Goal: Task Accomplishment & Management: Manage account settings

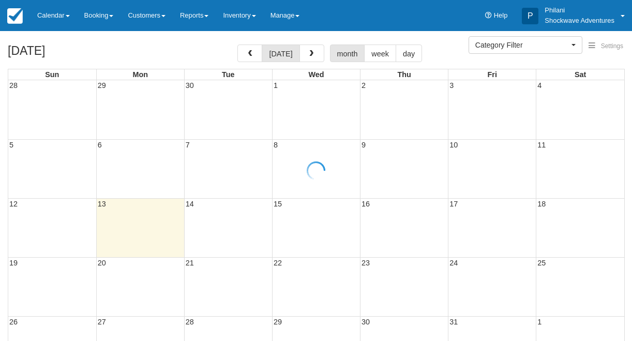
select select
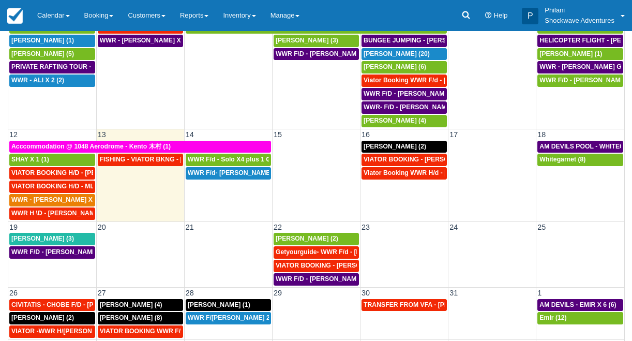
scroll to position [126, 0]
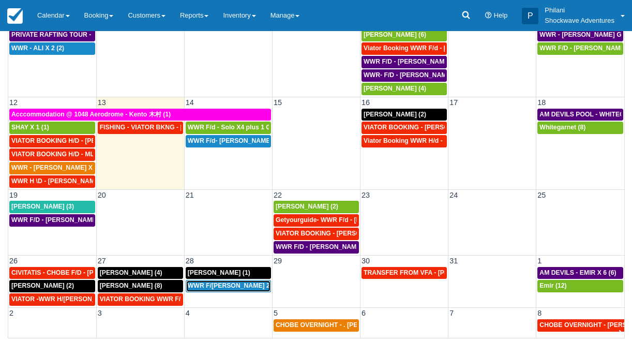
click at [232, 288] on span "WWR F/[PERSON_NAME] 2 (2)" at bounding box center [234, 285] width 92 height 7
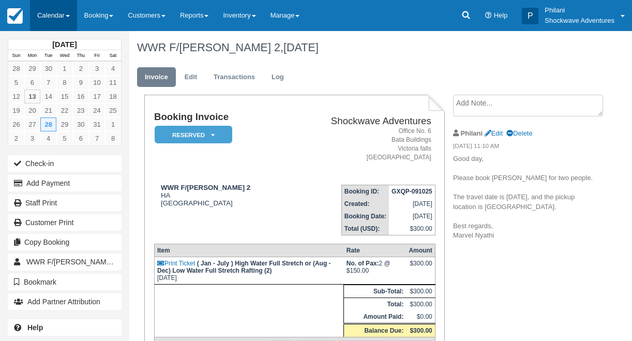
click at [50, 17] on link "Calendar" at bounding box center [53, 15] width 47 height 31
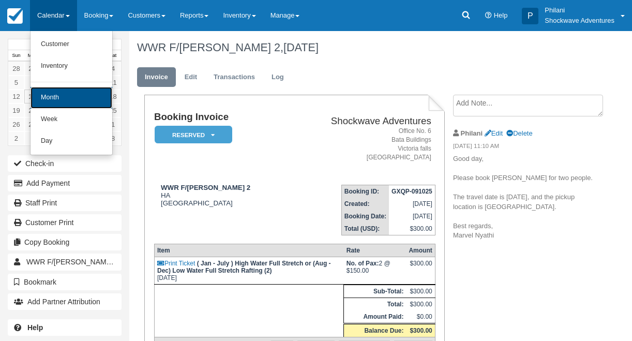
click at [54, 106] on link "Month" at bounding box center [72, 98] width 82 height 22
click at [54, 106] on link "21" at bounding box center [48, 110] width 16 height 14
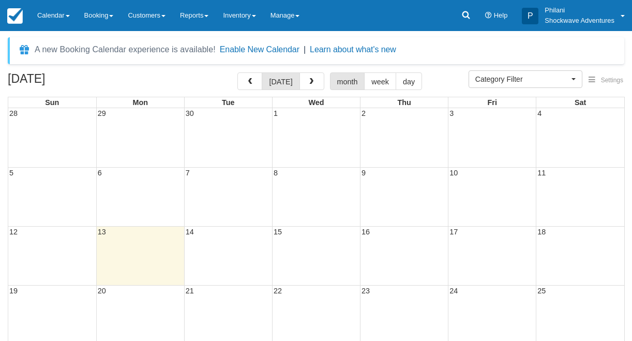
select select
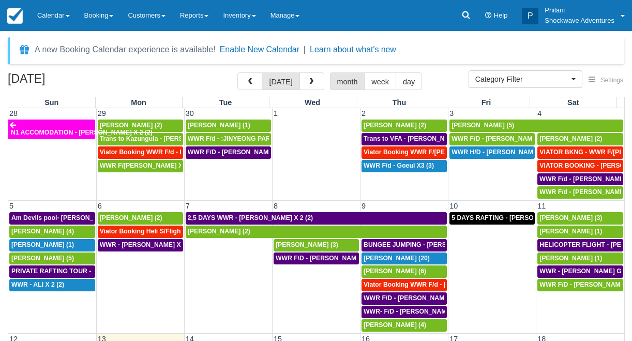
scroll to position [111, 0]
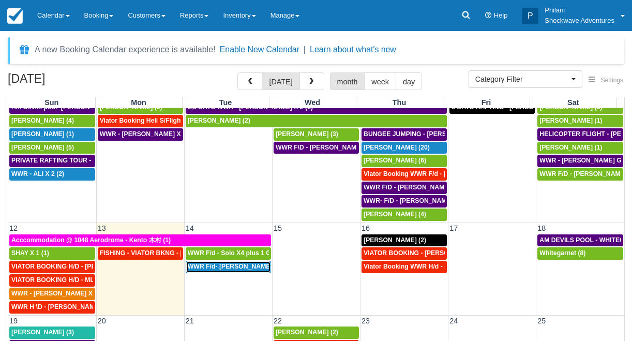
click at [246, 268] on span "WWR F/d- Dwayne Group X 30 (30)" at bounding box center [254, 266] width 133 height 7
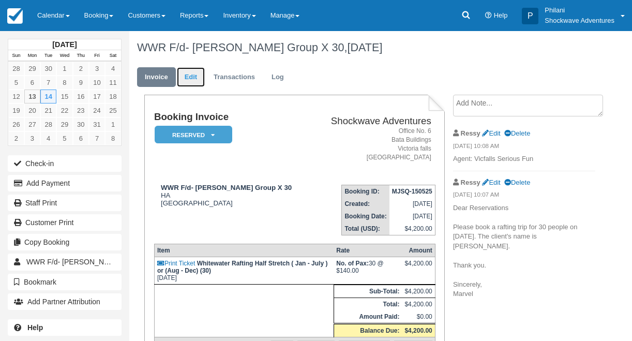
click at [197, 80] on link "Edit" at bounding box center [191, 77] width 28 height 20
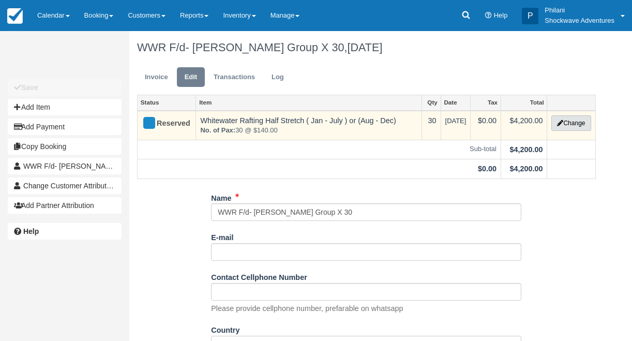
click at [562, 121] on icon "button" at bounding box center [560, 123] width 6 height 6
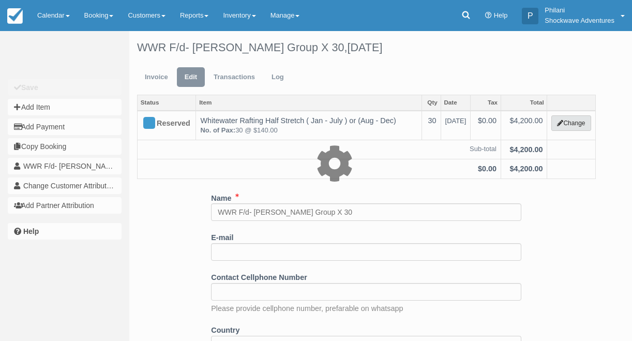
type input "4200.00"
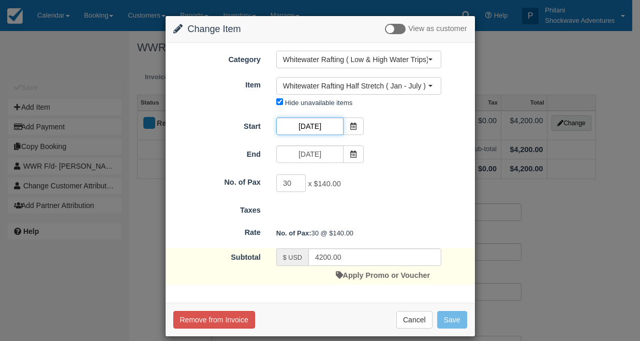
drag, startPoint x: 300, startPoint y: 126, endPoint x: 328, endPoint y: 184, distance: 64.5
click at [300, 126] on input "10/14/25" at bounding box center [309, 126] width 67 height 18
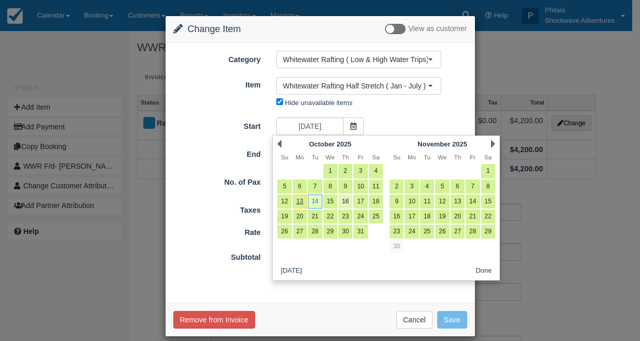
click at [342, 203] on link "16" at bounding box center [345, 202] width 14 height 14
type input "10/16/25"
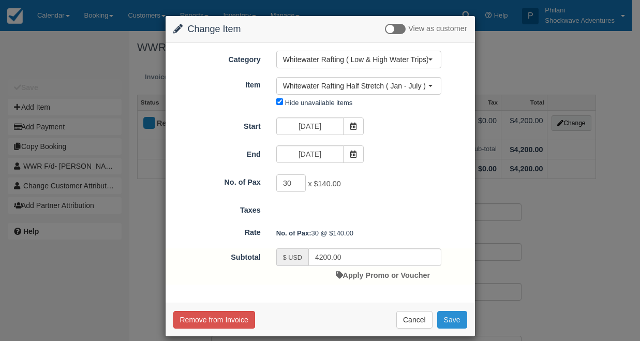
click at [441, 319] on button "Save" at bounding box center [452, 320] width 30 height 18
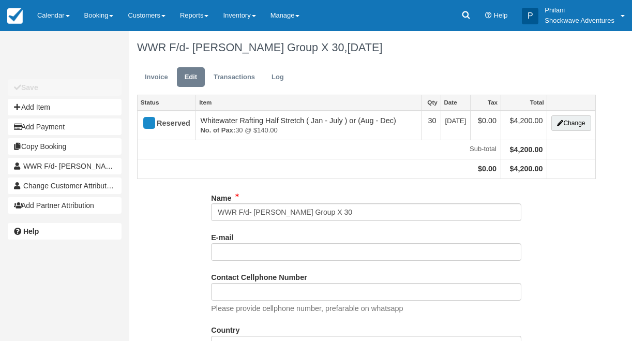
click at [56, 16] on link "Calendar" at bounding box center [53, 15] width 47 height 31
click at [59, 15] on link "Calendar" at bounding box center [53, 15] width 47 height 31
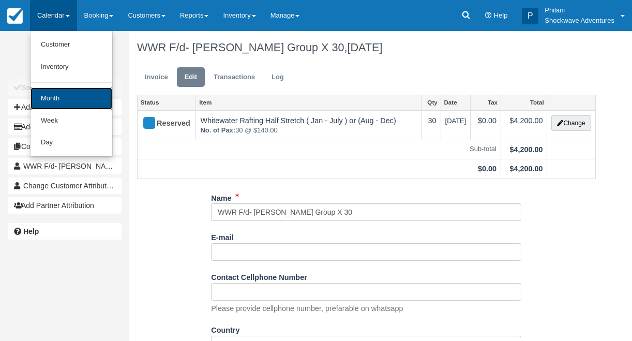
click at [83, 93] on link "Month" at bounding box center [72, 98] width 82 height 22
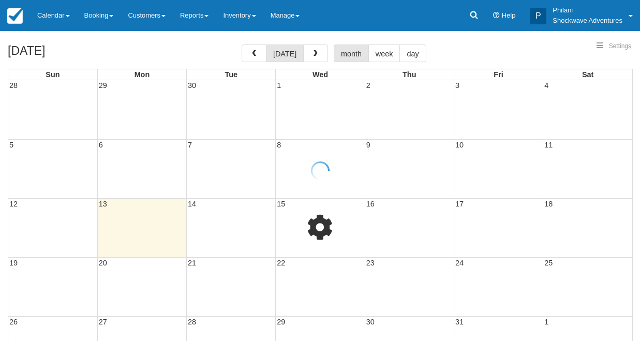
select select
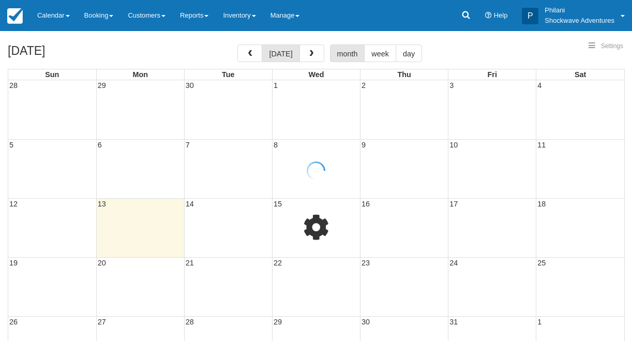
select select
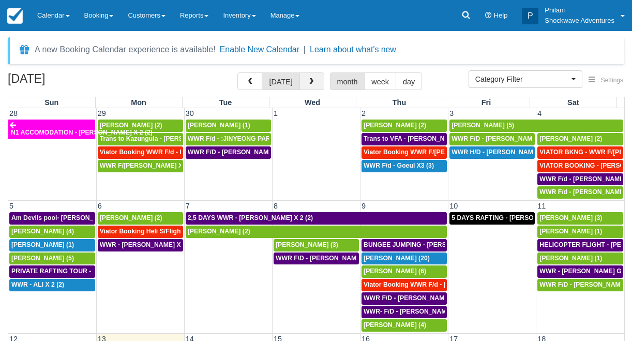
click at [303, 81] on button "button" at bounding box center [312, 81] width 25 height 18
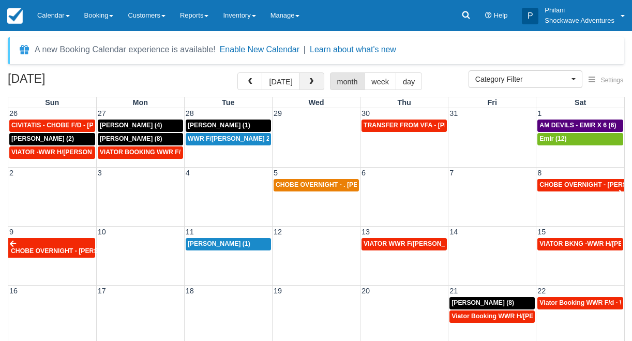
click at [305, 79] on button "button" at bounding box center [312, 81] width 25 height 18
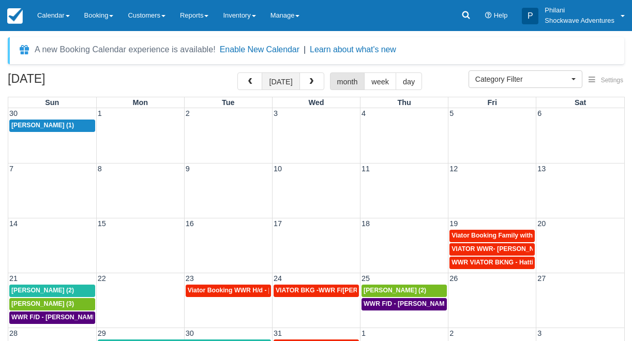
click at [294, 83] on button "today" at bounding box center [281, 81] width 38 height 18
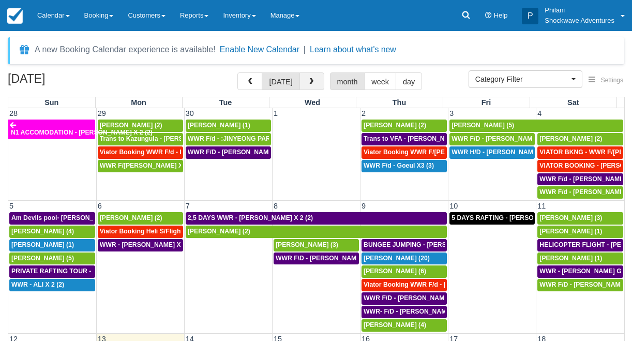
click at [308, 79] on button "button" at bounding box center [312, 81] width 25 height 18
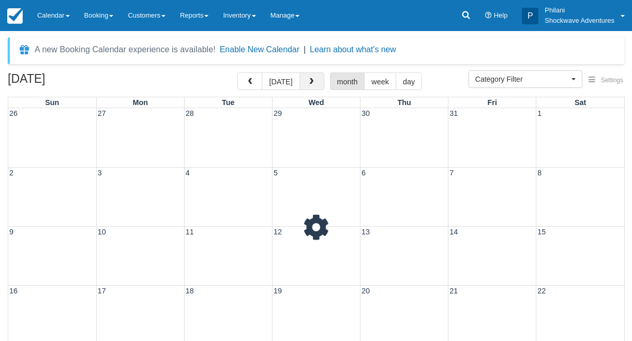
click at [307, 79] on button "button" at bounding box center [312, 81] width 25 height 18
click at [307, 80] on button "button" at bounding box center [312, 81] width 25 height 18
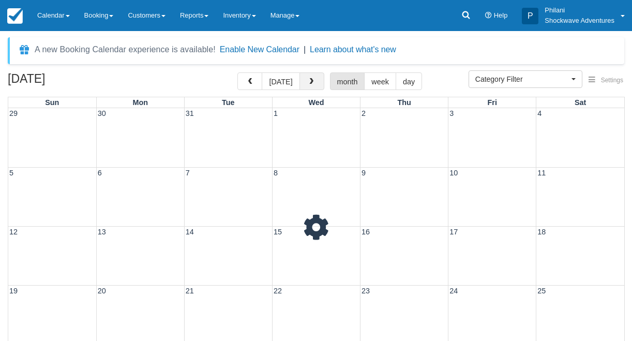
click at [307, 79] on button "button" at bounding box center [312, 81] width 25 height 18
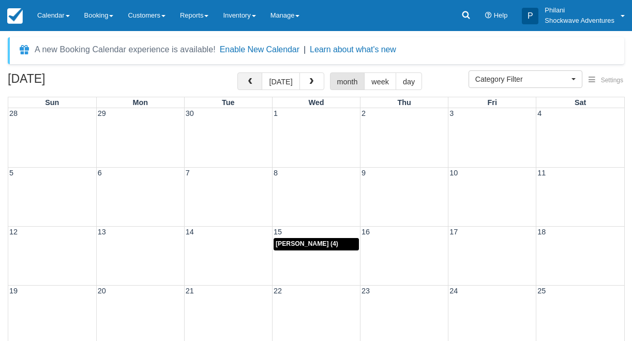
click at [261, 84] on button "button" at bounding box center [249, 81] width 25 height 18
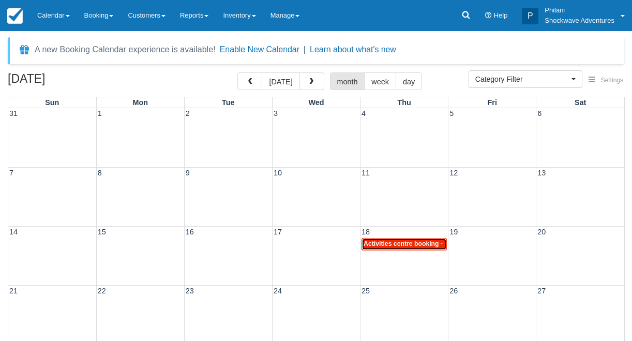
click at [417, 242] on span "Activities centre booking - Sandra l GUENGERICH x 2 (4)" at bounding box center [441, 243] width 154 height 7
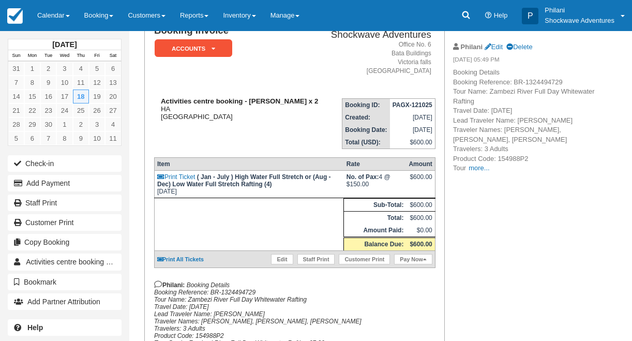
scroll to position [74, 0]
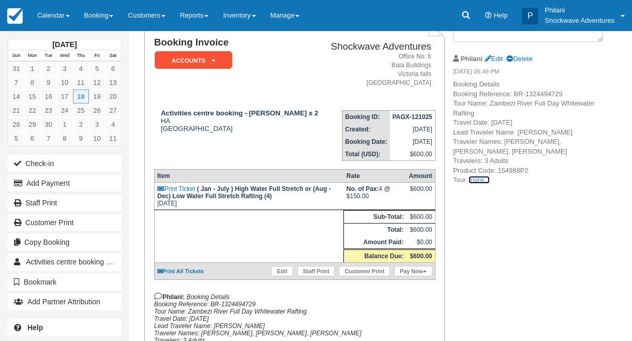
click at [479, 177] on link "more..." at bounding box center [479, 180] width 21 height 8
click at [0, 0] on span "Grade: Zambezi River Full Day Whitewater Rafting 07:30 Tour Grade Code: TG1~07:…" at bounding box center [0, 0] width 0 height 0
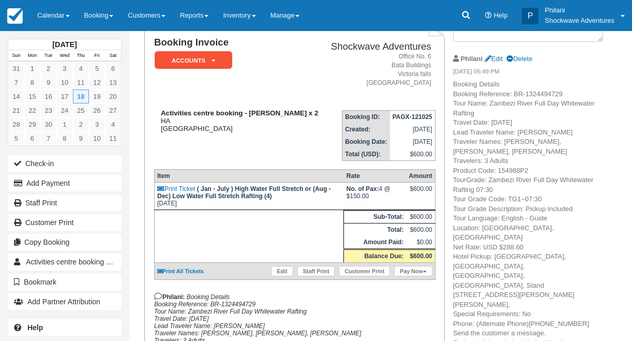
click at [240, 132] on div "Activities centre booking - [PERSON_NAME] 2 HA [GEOGRAPHIC_DATA]" at bounding box center [238, 120] width 169 height 23
click at [245, 132] on div "Activities centre booking - [PERSON_NAME] 2 HA [GEOGRAPHIC_DATA]" at bounding box center [238, 120] width 169 height 23
click at [281, 276] on link "Edit" at bounding box center [282, 271] width 22 height 10
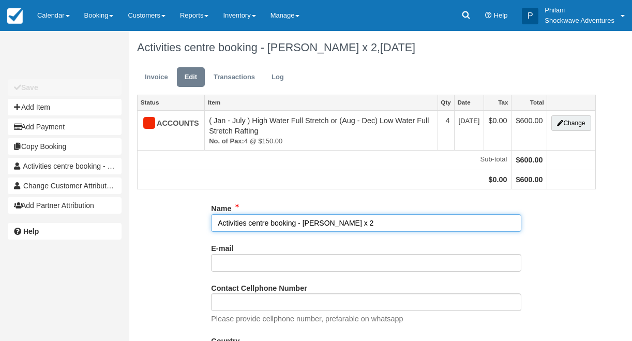
click at [392, 223] on input "Activities centre booking - [PERSON_NAME] x 2" at bounding box center [366, 223] width 310 height 18
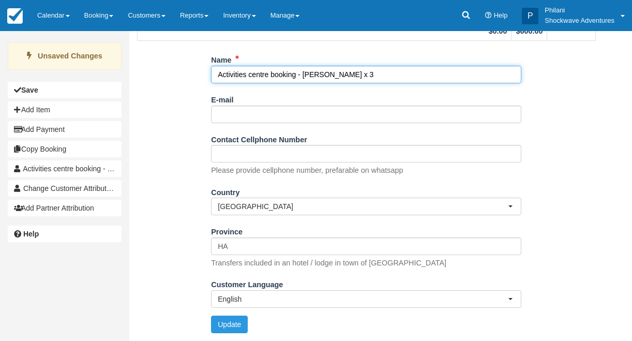
scroll to position [153, 0]
type input "Activities centre booking - [PERSON_NAME] x 3"
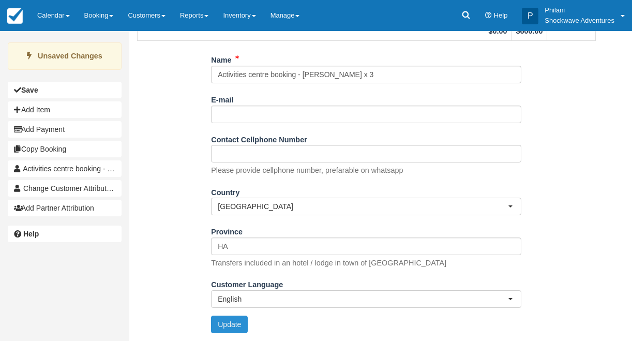
click at [232, 325] on button "Update" at bounding box center [229, 325] width 37 height 18
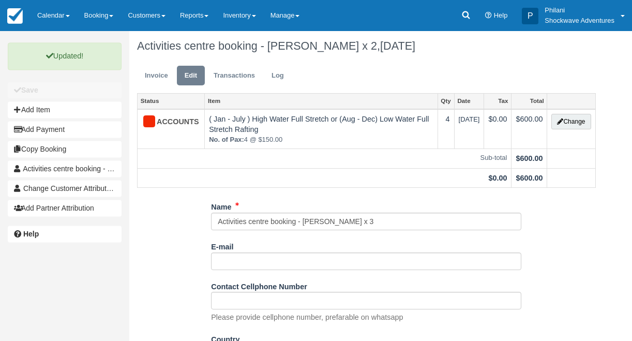
scroll to position [0, 0]
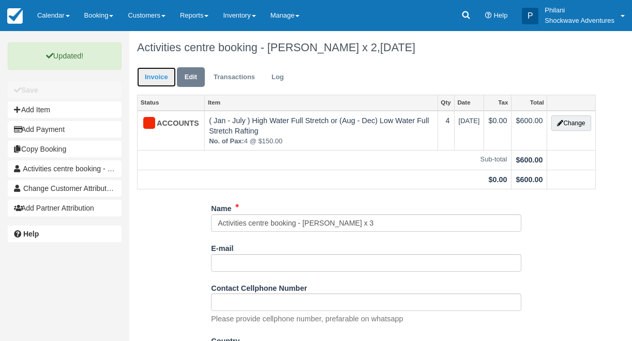
click at [144, 79] on link "Invoice" at bounding box center [156, 77] width 39 height 20
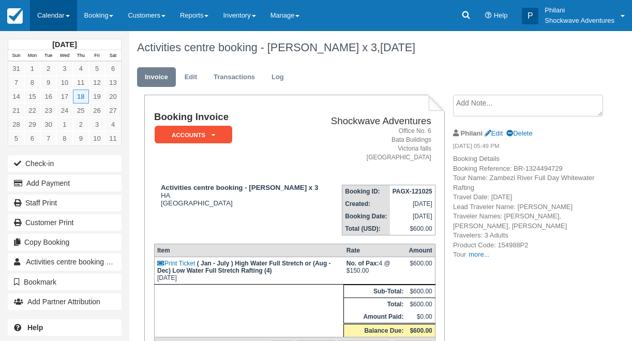
click at [56, 17] on link "Calendar" at bounding box center [53, 15] width 47 height 31
click at [58, 18] on link "Calendar" at bounding box center [53, 15] width 47 height 31
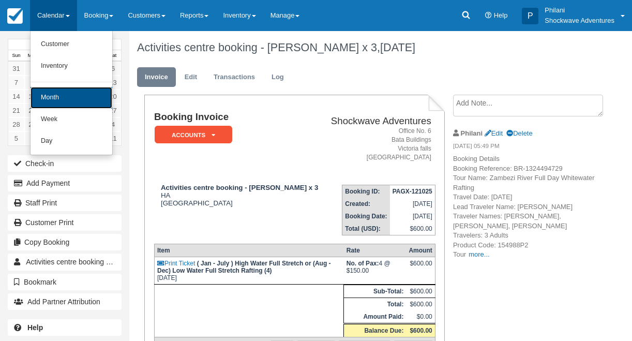
click at [65, 93] on link "Month" at bounding box center [72, 98] width 82 height 22
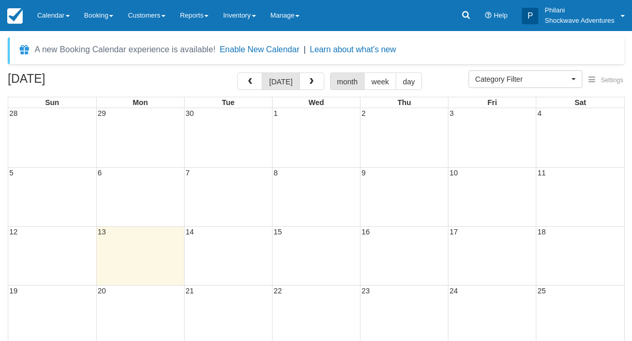
select select
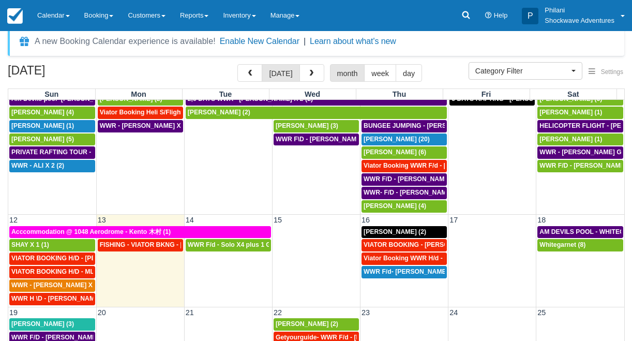
scroll to position [17, 0]
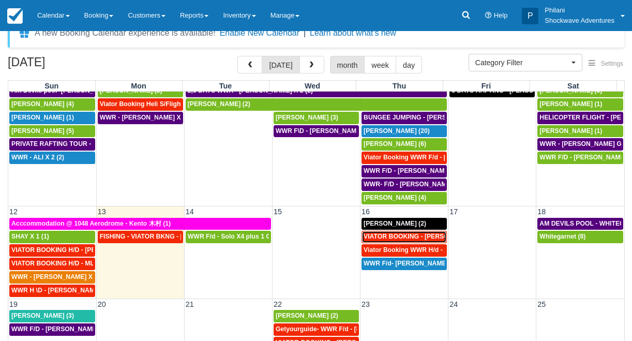
click at [391, 237] on span "VIATOR BOOKING - [PERSON_NAME] X 4 (4)" at bounding box center [431, 236] width 135 height 7
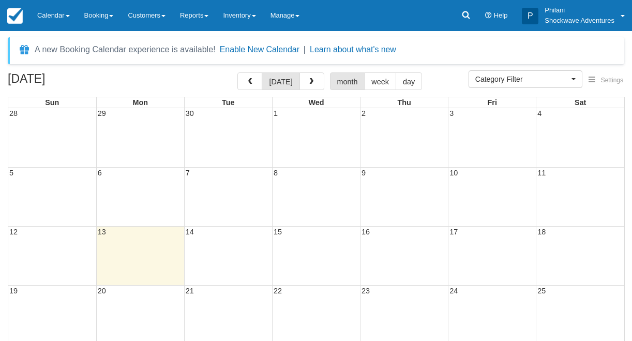
select select
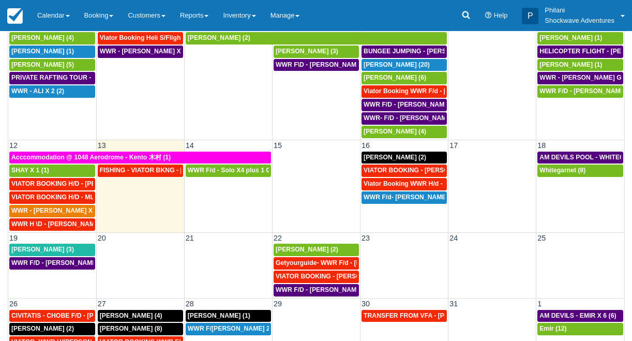
scroll to position [126, 0]
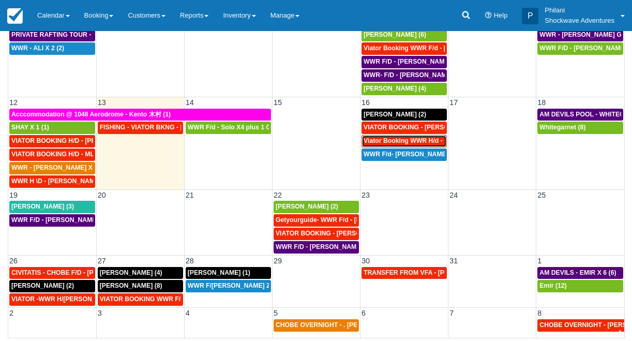
click at [381, 141] on span "Viator Booking WWR H/d - Miller Rachel X 4 (4)" at bounding box center [441, 140] width 155 height 7
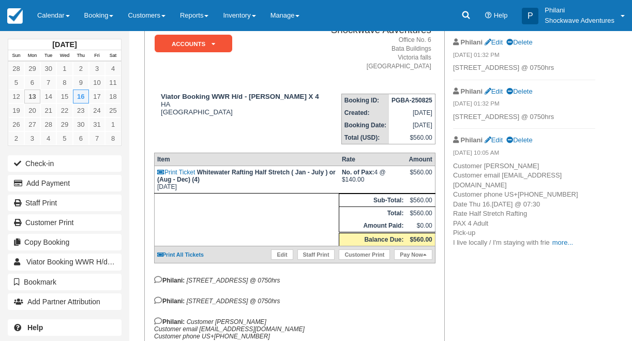
scroll to position [132, 0]
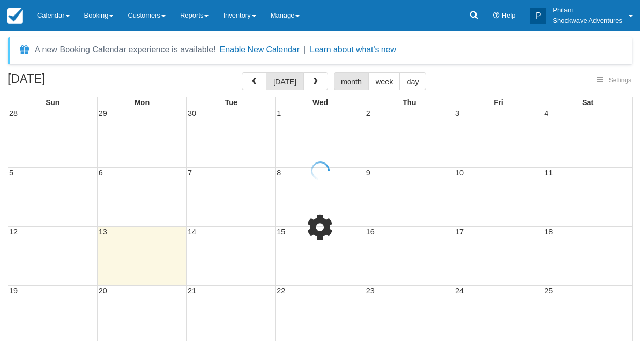
select select
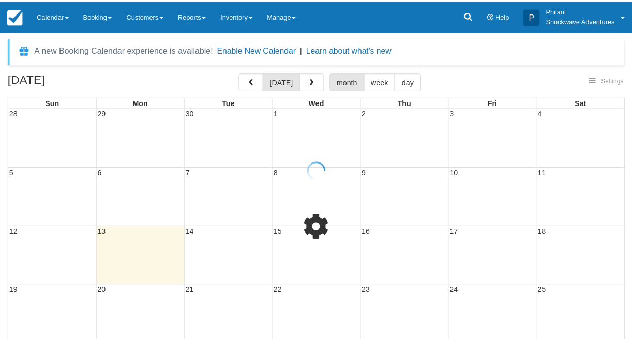
scroll to position [126, 0]
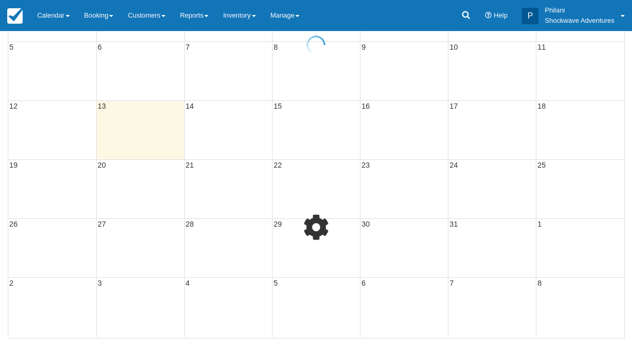
select select
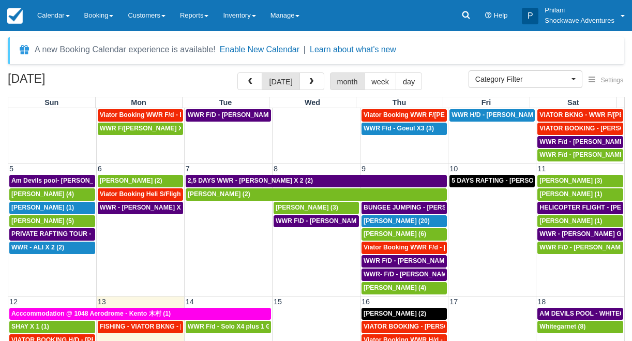
scroll to position [111, 0]
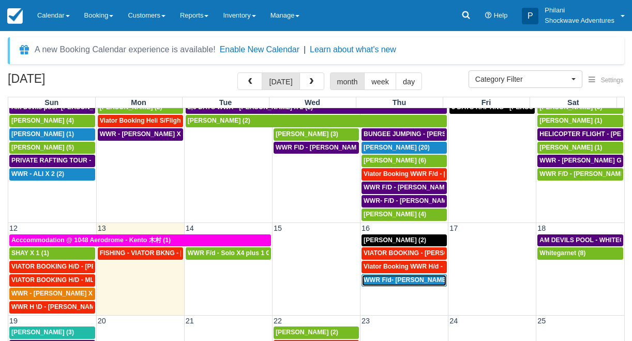
click at [408, 281] on span "WWR F/d- Dwayne Group X 30 (30)" at bounding box center [430, 279] width 133 height 7
